Goal: Task Accomplishment & Management: Manage account settings

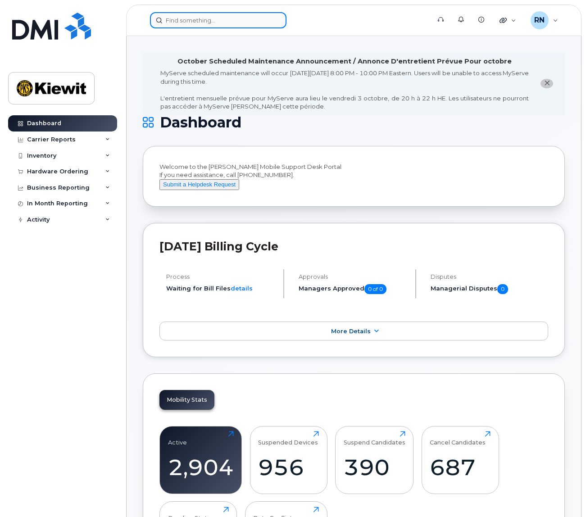
click at [185, 18] on input at bounding box center [218, 20] width 137 height 16
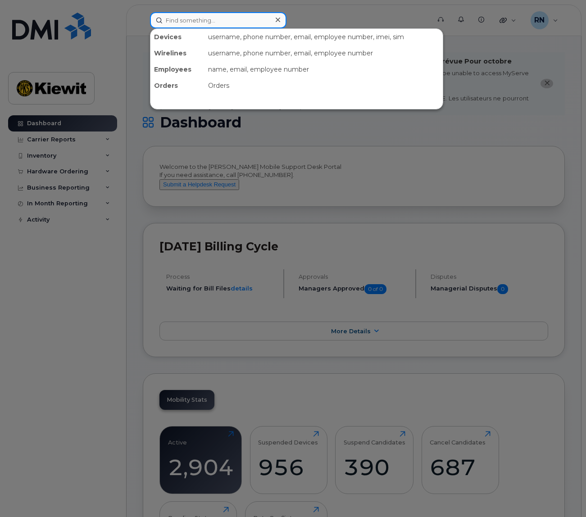
paste input "SIM 89302610207725377946"
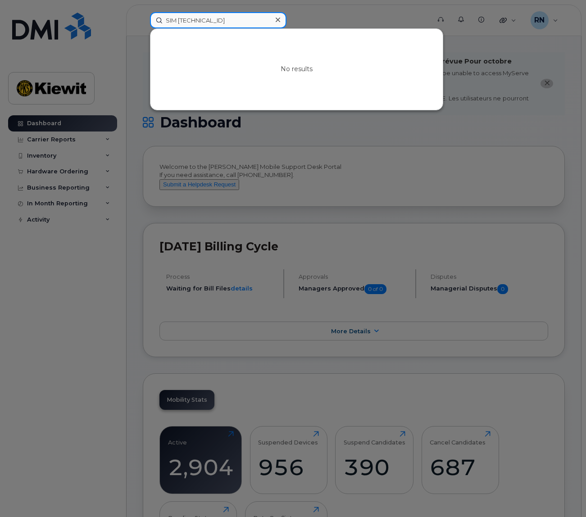
drag, startPoint x: 178, startPoint y: 21, endPoint x: 152, endPoint y: 23, distance: 26.2
click at [152, 23] on input "SIM 89302610207725377946" at bounding box center [218, 20] width 137 height 16
type input "89302610207725377946"
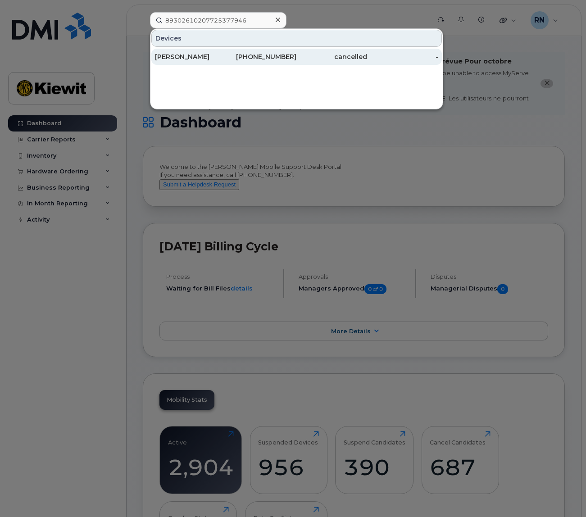
click at [256, 57] on div "[PHONE_NUMBER]" at bounding box center [261, 56] width 71 height 9
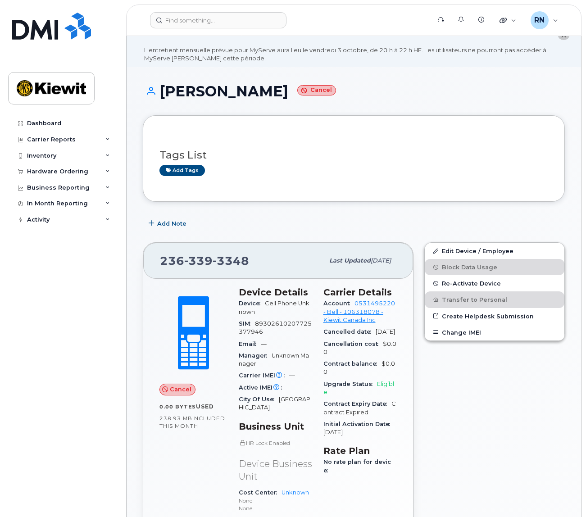
scroll to position [23, 0]
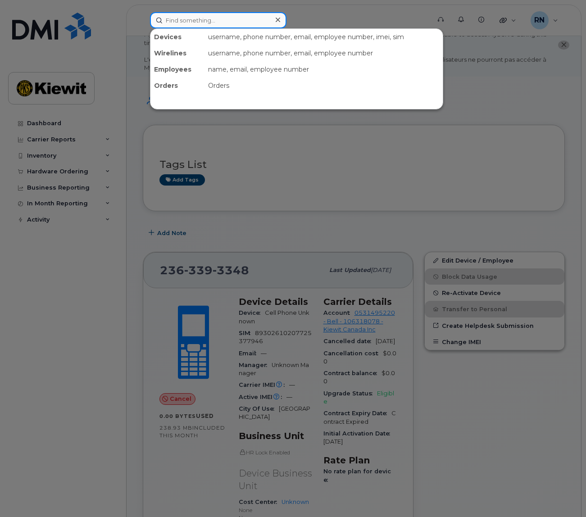
click at [187, 23] on input at bounding box center [218, 20] width 137 height 16
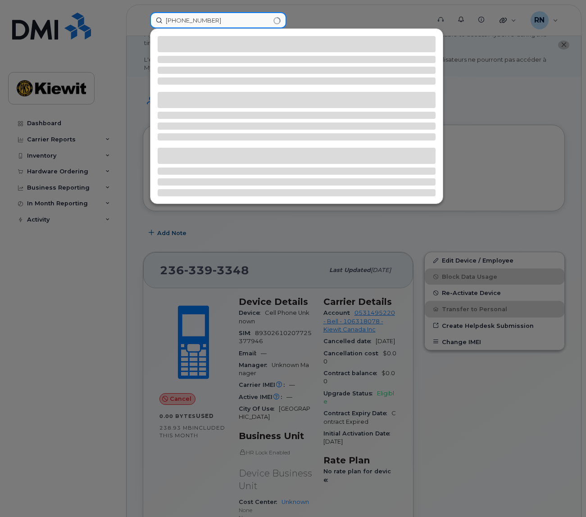
type input "[PHONE_NUMBER]"
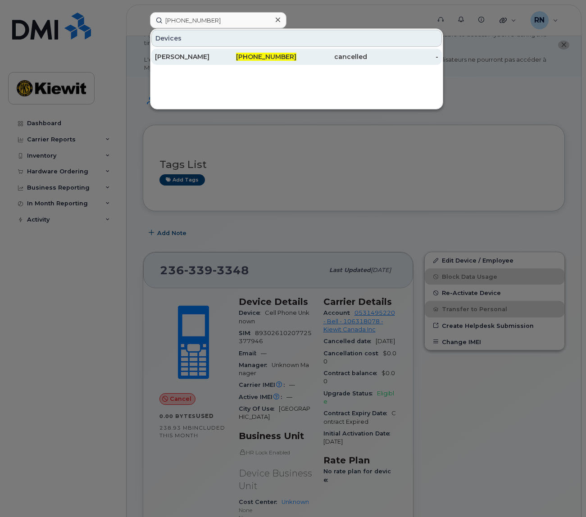
click at [199, 58] on div "[PERSON_NAME]" at bounding box center [190, 56] width 71 height 9
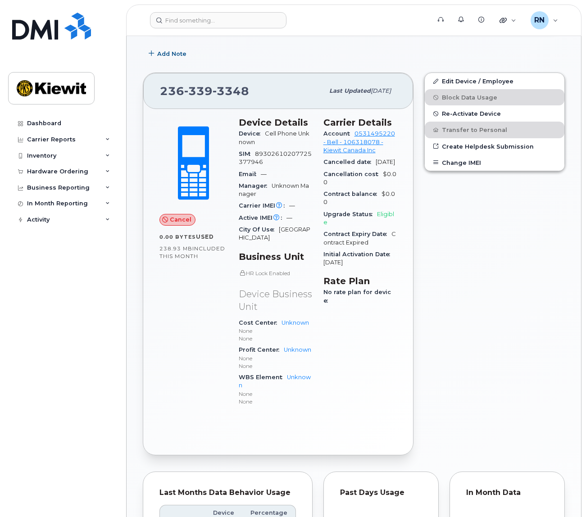
scroll to position [203, 0]
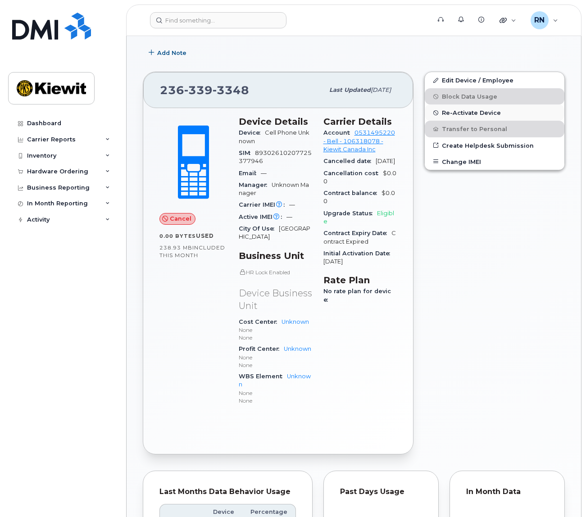
click at [459, 112] on span "Re-Activate Device" at bounding box center [471, 113] width 59 height 7
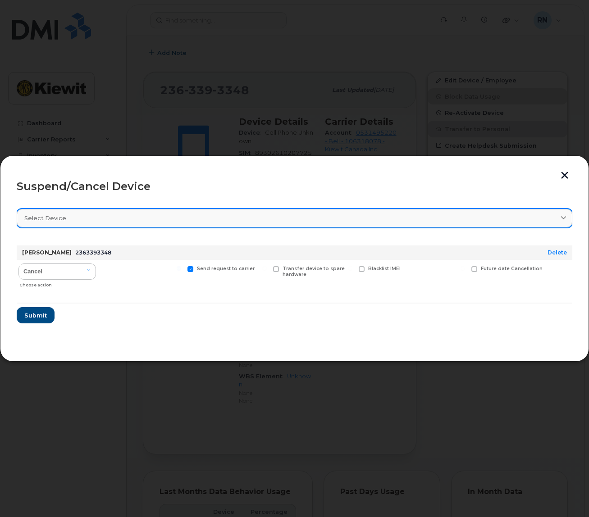
click at [563, 220] on icon at bounding box center [564, 218] width 6 height 6
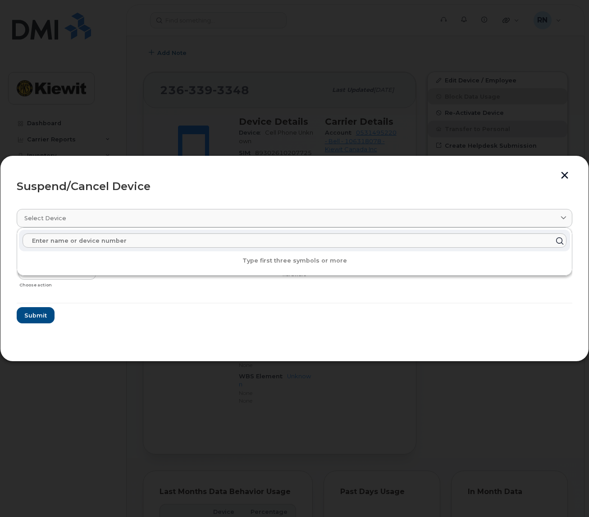
click at [258, 186] on div "Suspend/Cancel Device" at bounding box center [295, 186] width 556 height 11
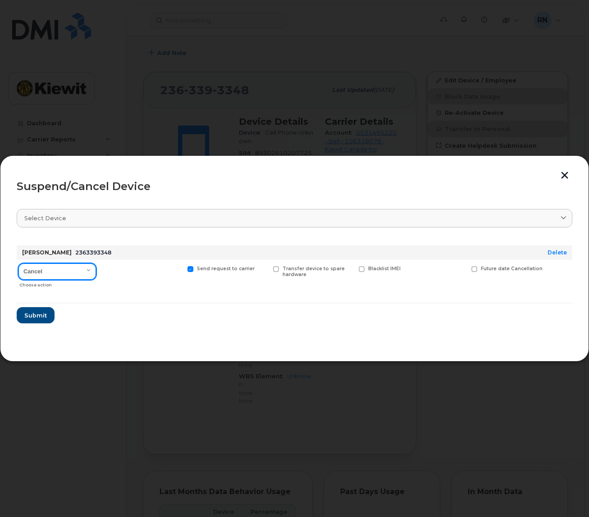
click at [87, 273] on select "Cancel Suspend - Extend Suspension Suspend - Reduced Rate Suspend - Full Rate S…" at bounding box center [57, 272] width 78 height 16
select select "[object Object]"
click at [18, 264] on select "Cancel Suspend - Extend Suspension Suspend - Reduced Rate Suspend - Full Rate S…" at bounding box center [57, 272] width 78 height 16
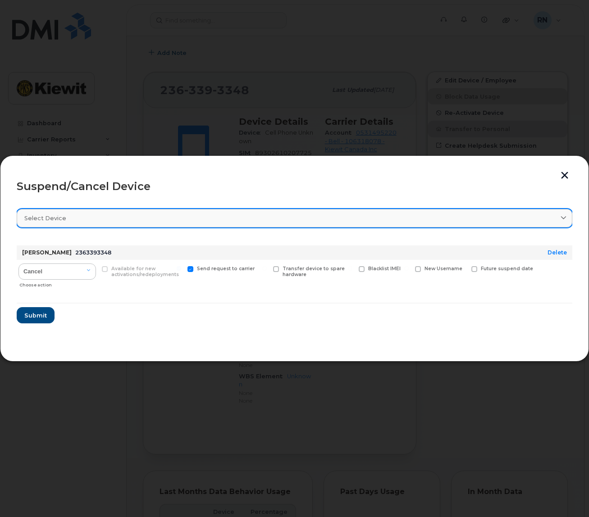
click at [566, 220] on icon at bounding box center [564, 218] width 6 height 6
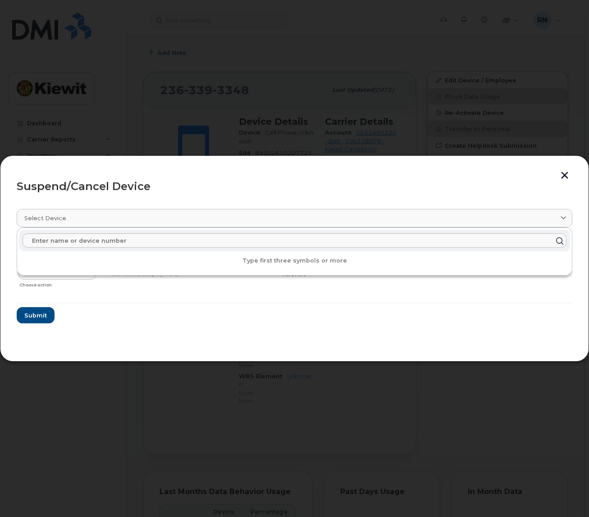
click at [325, 289] on div "Transfer device to spare hardware" at bounding box center [312, 276] width 83 height 32
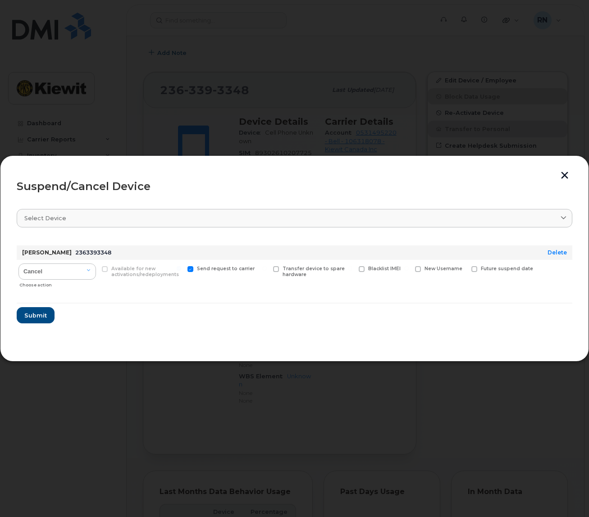
click at [566, 176] on button "button" at bounding box center [565, 176] width 14 height 9
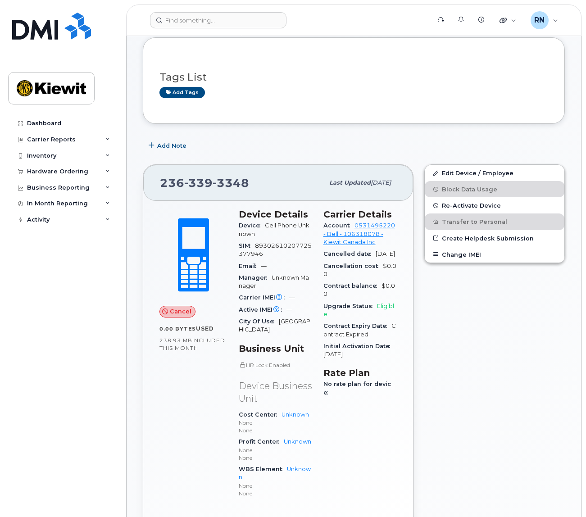
scroll to position [113, 0]
